Goal: Information Seeking & Learning: Check status

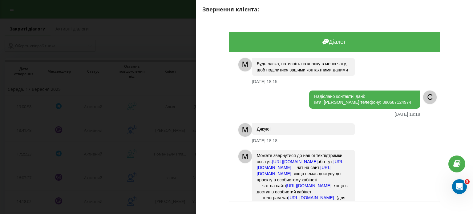
click at [160, 81] on div "Звернення клієнта: Діалог M Будь ласка, натисніть на кнопку в меню чату, щоб по…" at bounding box center [236, 107] width 473 height 214
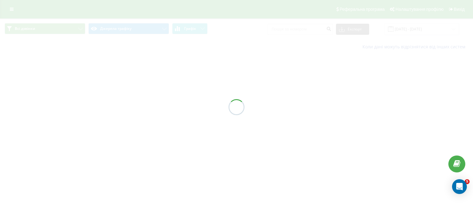
click at [326, 18] on div "Всі дзвінки Джерела трафіку Графік Експорт .csv .xls .xlsx 22.06.2024 - 22.07.2…" at bounding box center [236, 36] width 473 height 36
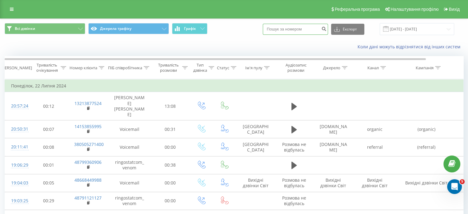
click at [306, 30] on input at bounding box center [295, 29] width 65 height 11
paste input "380687124974"
type input "380687124974"
click at [328, 29] on button "submit" at bounding box center [324, 29] width 8 height 11
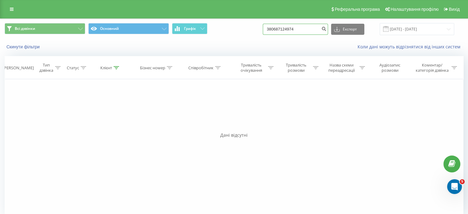
click at [291, 32] on input "380687124974" at bounding box center [295, 29] width 65 height 11
click at [292, 32] on input "380687124974" at bounding box center [295, 29] width 65 height 11
click at [294, 30] on input "380687124974" at bounding box center [295, 29] width 65 height 11
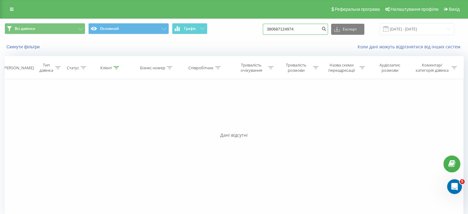
paste input "996556996607"
type input "996556996607"
click at [327, 30] on icon "submit" at bounding box center [323, 28] width 5 height 4
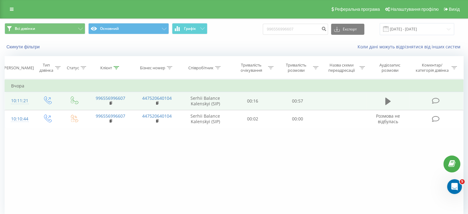
click at [388, 101] on icon at bounding box center [388, 101] width 6 height 7
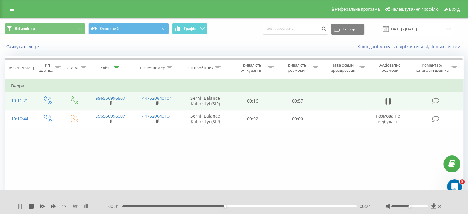
click at [20, 208] on icon at bounding box center [20, 206] width 5 height 5
